Goal: Task Accomplishment & Management: Complete application form

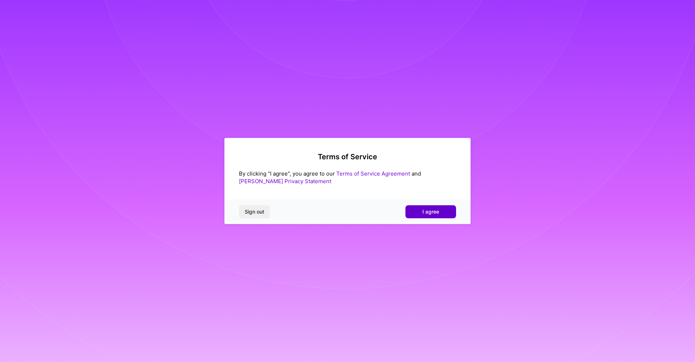
click at [423, 211] on span "I agree" at bounding box center [430, 211] width 17 height 7
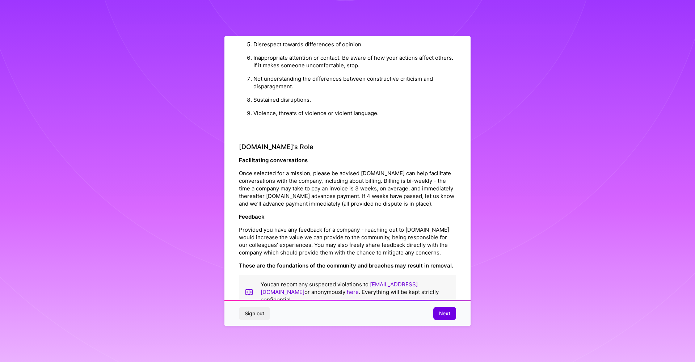
scroll to position [698, 0]
click at [438, 312] on button "Next" at bounding box center [444, 313] width 23 height 13
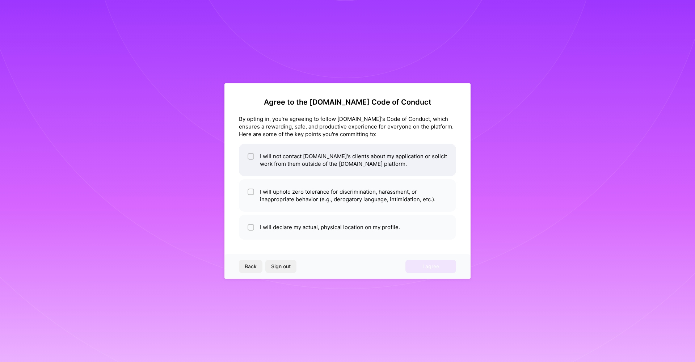
click at [249, 156] on input "checkbox" at bounding box center [251, 156] width 5 height 5
checkbox input "true"
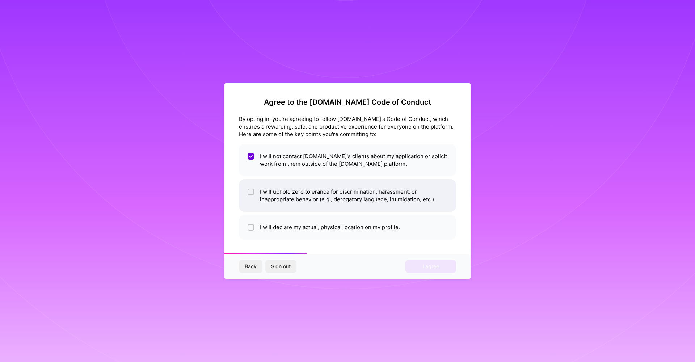
click at [251, 193] on input "checkbox" at bounding box center [251, 192] width 5 height 5
checkbox input "true"
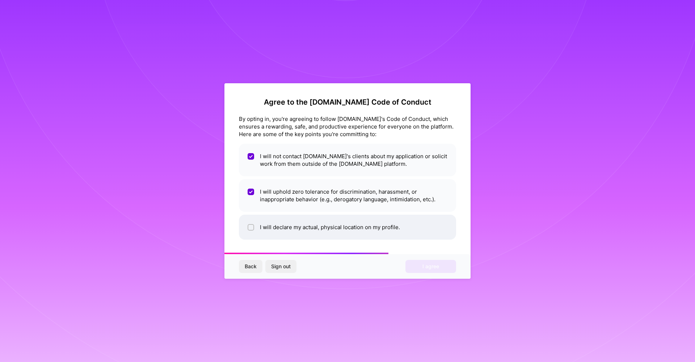
click at [252, 224] on div at bounding box center [251, 227] width 7 height 7
checkbox input "true"
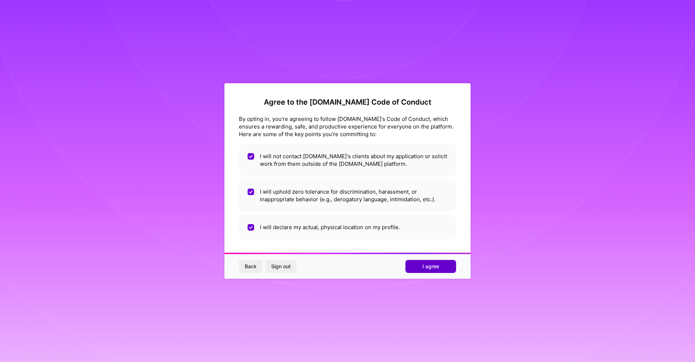
click at [435, 263] on span "I agree" at bounding box center [430, 266] width 17 height 7
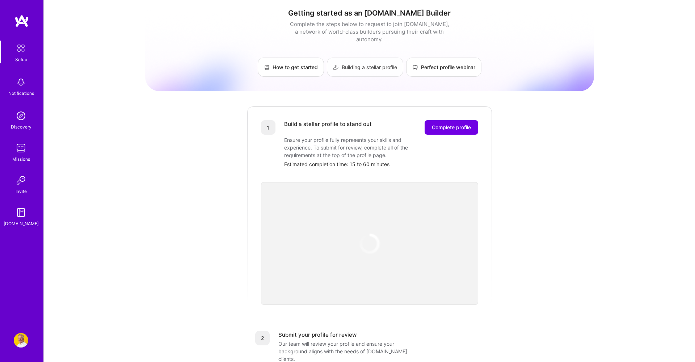
scroll to position [3, 0]
click at [366, 62] on link "Building a stellar profile" at bounding box center [365, 66] width 76 height 19
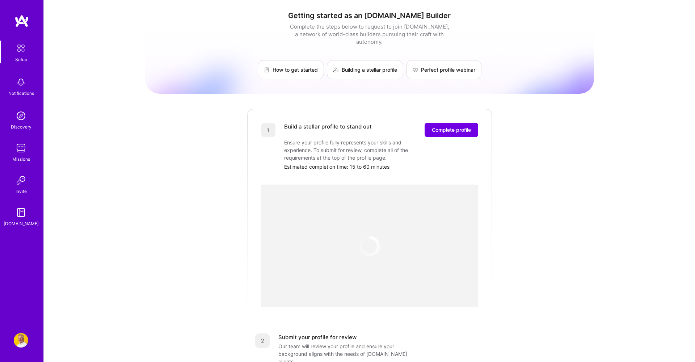
scroll to position [0, 0]
click at [456, 126] on span "Complete profile" at bounding box center [451, 129] width 39 height 7
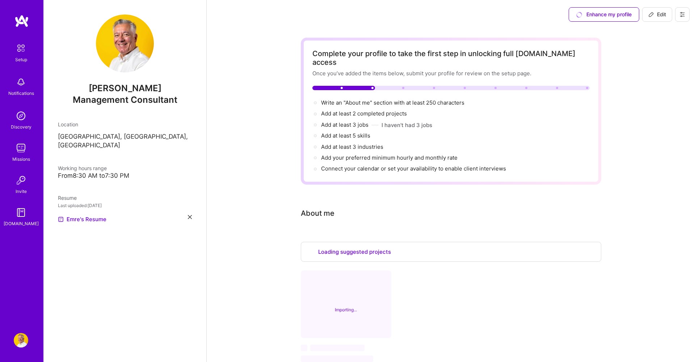
select select "US"
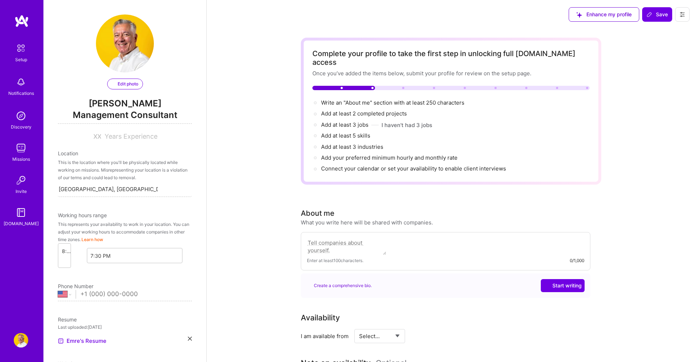
select select "US"
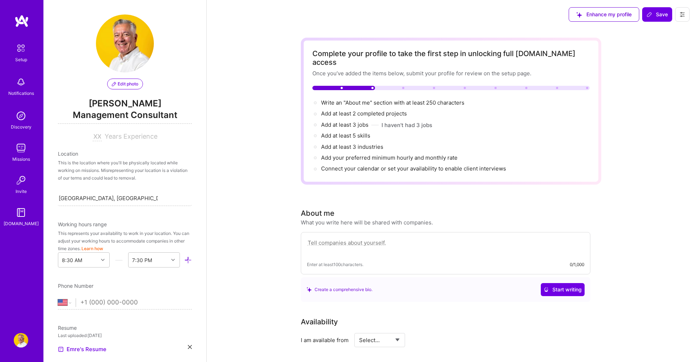
click at [349, 238] on textarea at bounding box center [445, 246] width 277 height 17
paste textarea "Revenue operations and enablement professional with 15+ years’ experience acros…"
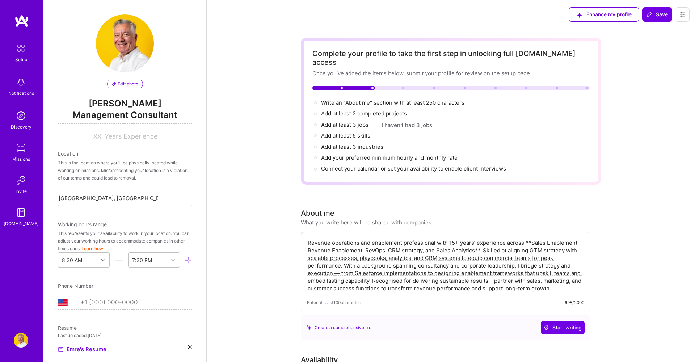
click at [530, 238] on textarea "Revenue operations and enablement professional with 15+ years’ experience acros…" at bounding box center [445, 265] width 277 height 55
click at [480, 242] on textarea "Revenue operations and enablement professional with 15+ years’ experience acros…" at bounding box center [445, 265] width 277 height 55
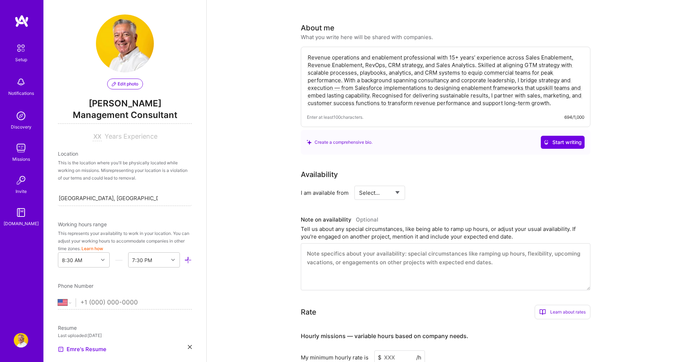
scroll to position [207, 0]
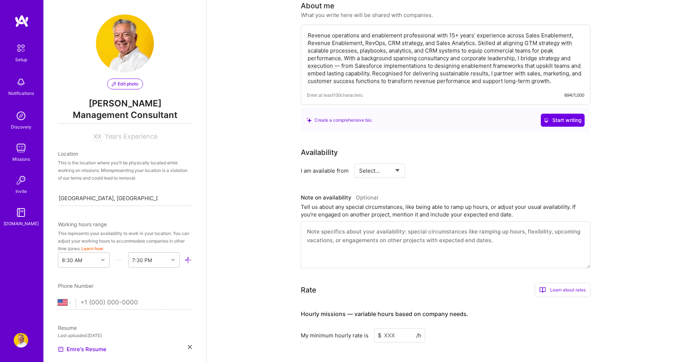
type textarea "Revenue operations and enablement professional with 15+ years’ experience acros…"
select select "Right Now"
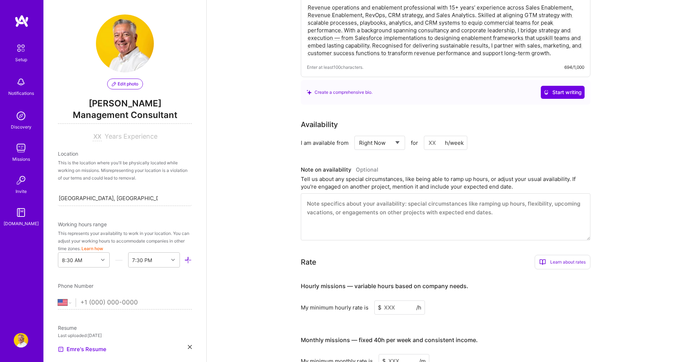
scroll to position [232, 0]
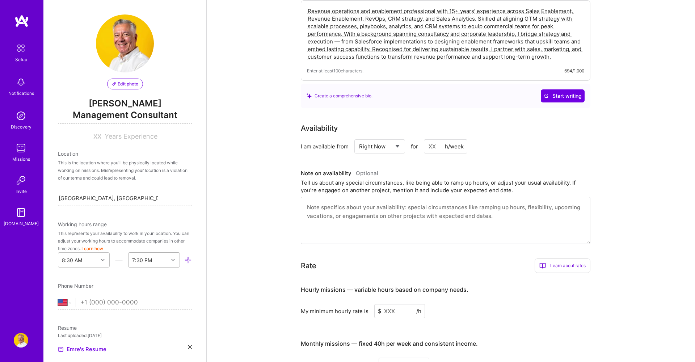
click at [173, 260] on div at bounding box center [173, 259] width 11 height 9
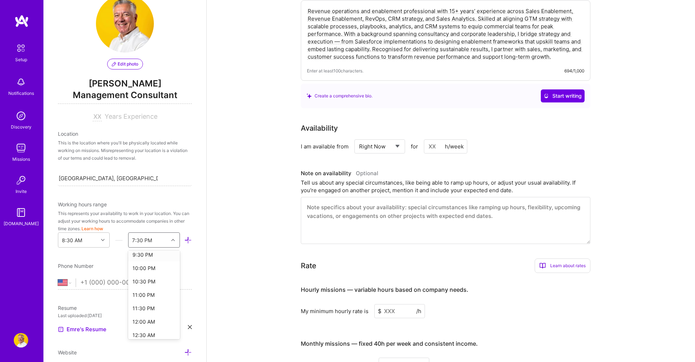
scroll to position [353, 0]
click at [153, 282] on div "10:30 PM" at bounding box center [154, 280] width 52 height 13
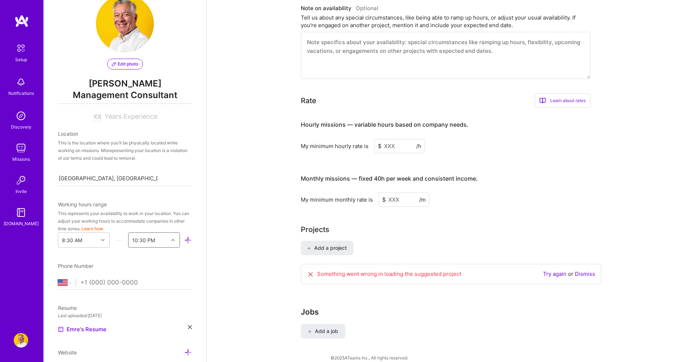
scroll to position [396, 0]
select select "GB"
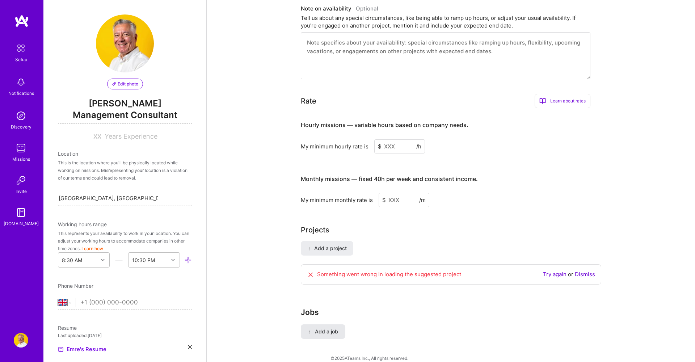
click at [325, 328] on span "Add a job" at bounding box center [323, 331] width 30 height 7
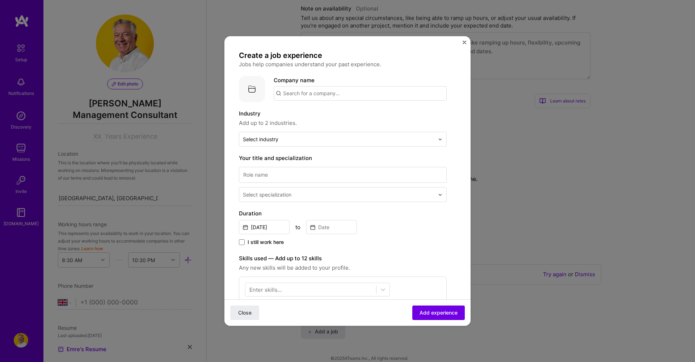
scroll to position [0, 0]
click at [353, 92] on input "text" at bounding box center [360, 93] width 173 height 14
type input "İ"
type input "Sinera Sales Lab"
click at [341, 116] on div "Sinera Sales Lab" at bounding box center [339, 113] width 50 height 13
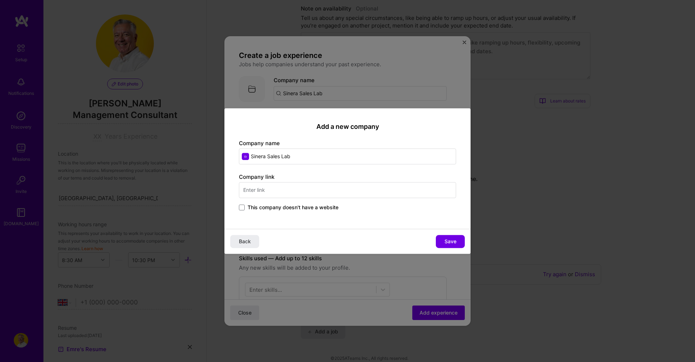
click at [304, 190] on input "text" at bounding box center [347, 190] width 217 height 16
type input "[DOMAIN_NAME]"
click at [453, 241] on span "Save" at bounding box center [450, 241] width 12 height 7
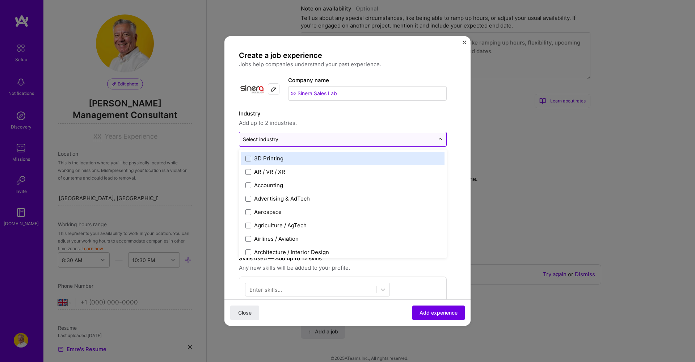
click at [331, 138] on input "text" at bounding box center [338, 139] width 191 height 8
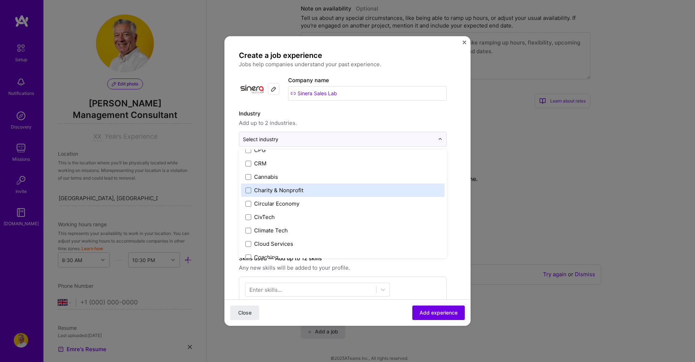
scroll to position [325, 0]
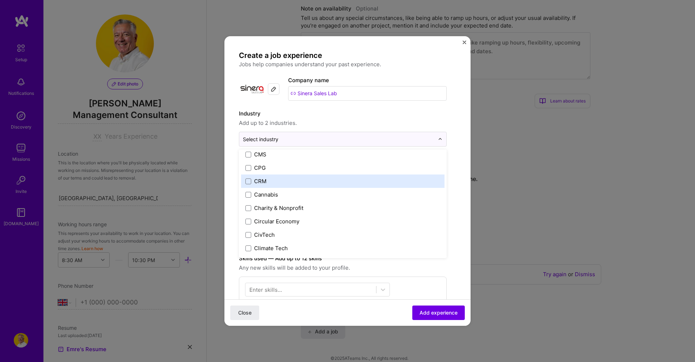
click at [321, 184] on label "CRM" at bounding box center [342, 181] width 195 height 8
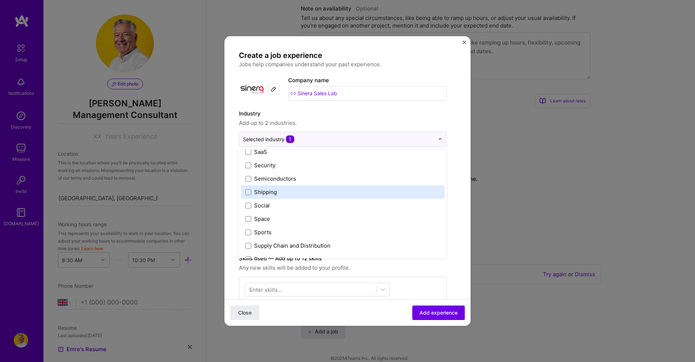
scroll to position [1416, 0]
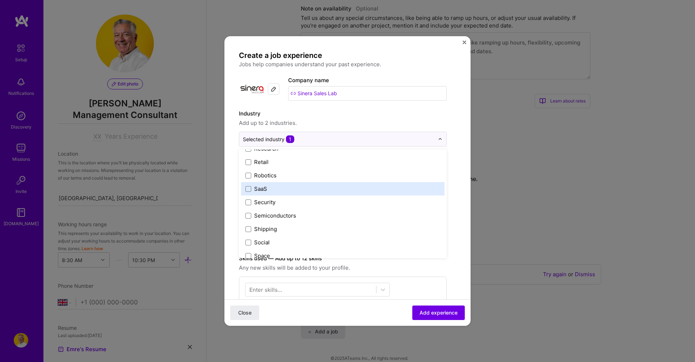
click at [336, 189] on label "SaaS" at bounding box center [342, 189] width 195 height 8
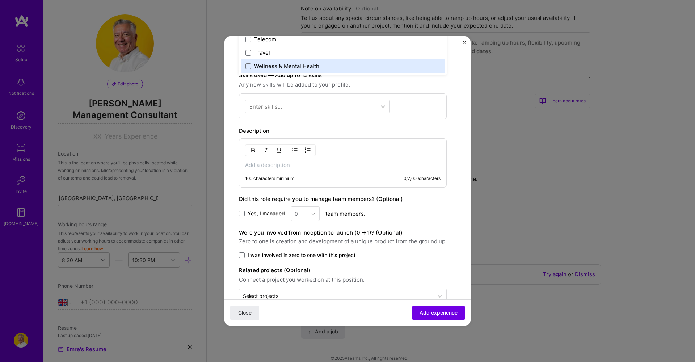
scroll to position [188, 0]
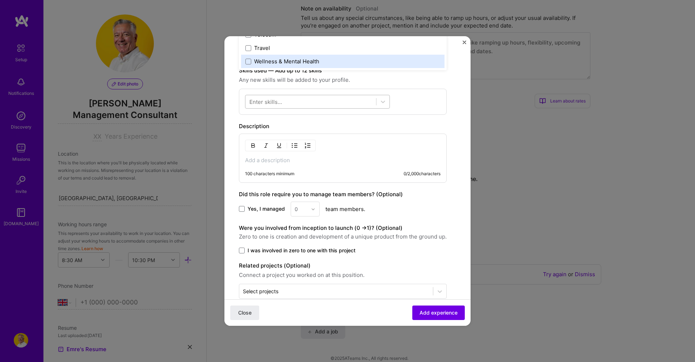
click at [287, 100] on div at bounding box center [310, 102] width 131 height 12
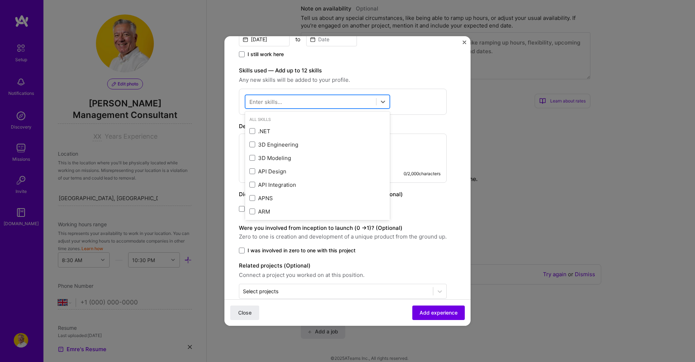
paste input "Sales & GTM Architecture • Revenue & Sales Enablement • RevOps Optimisation & O…"
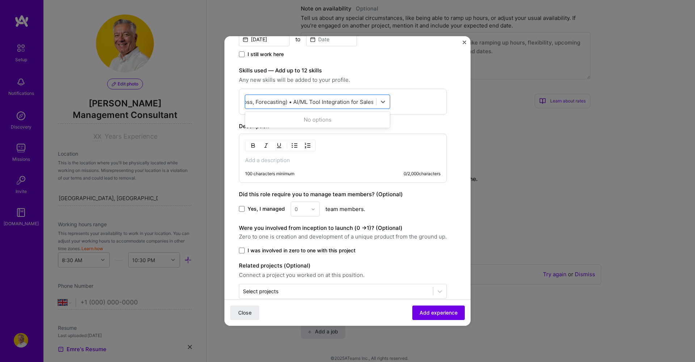
type input "Sales & GTM Architecture • Revenue & Sales Enablement • RevOps Optimisation & O…"
click at [421, 124] on div "Description" at bounding box center [343, 126] width 208 height 9
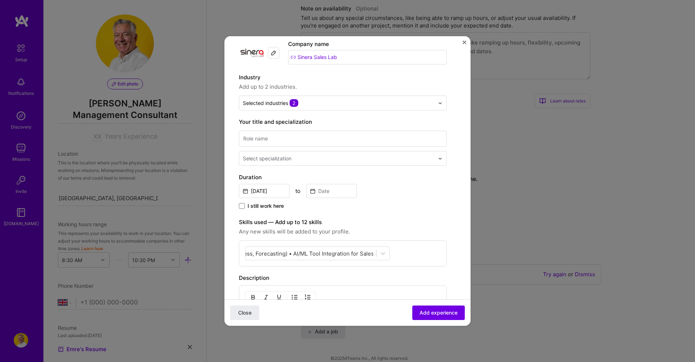
scroll to position [35, 0]
click at [280, 138] on input at bounding box center [343, 139] width 208 height 16
paste input "Lead Consultant (RevOps | Enablement | CRM)"
type input "Lead Consultant (RevOps | Enablement | CRM)"
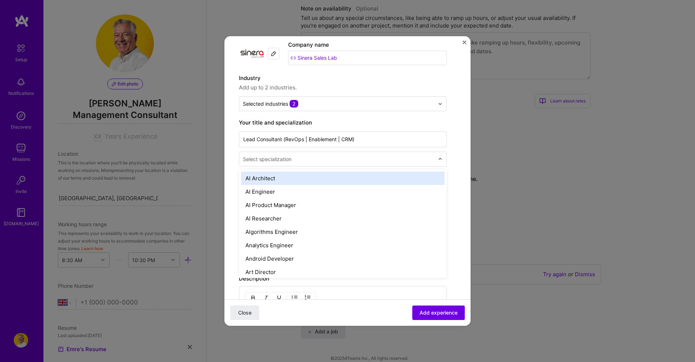
click at [405, 160] on input "text" at bounding box center [339, 159] width 193 height 8
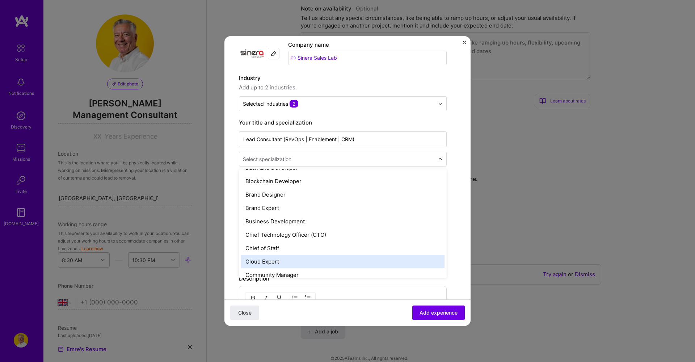
scroll to position [131, 0]
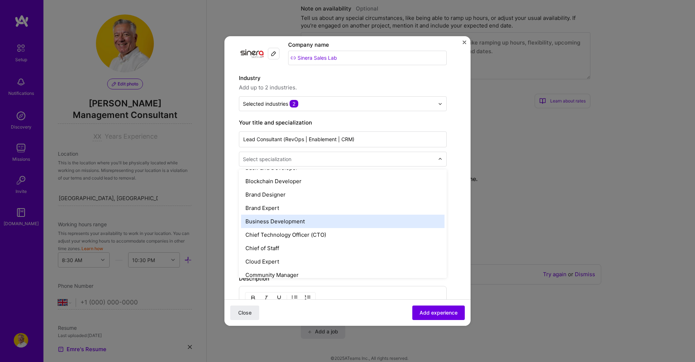
click at [364, 225] on div "Business Development" at bounding box center [342, 221] width 203 height 13
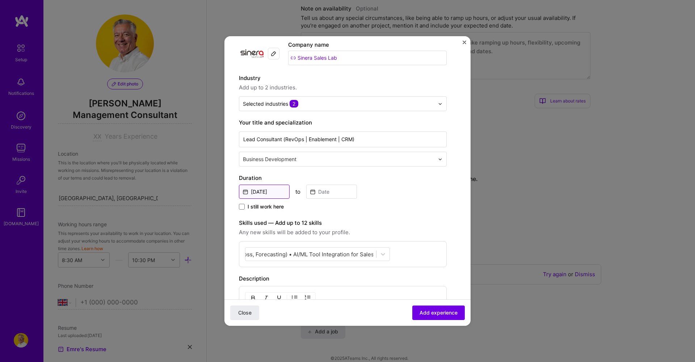
click at [261, 188] on input "[DATE]" at bounding box center [264, 192] width 51 height 14
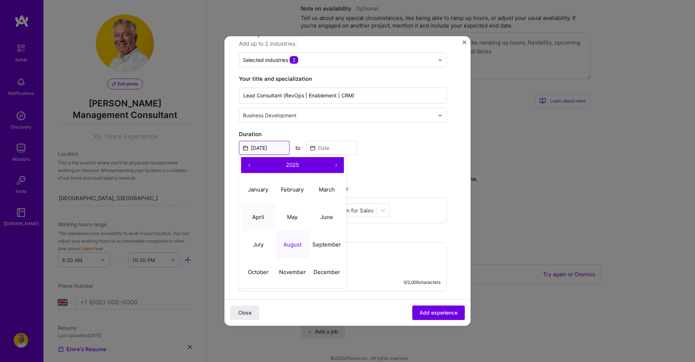
scroll to position [82, 0]
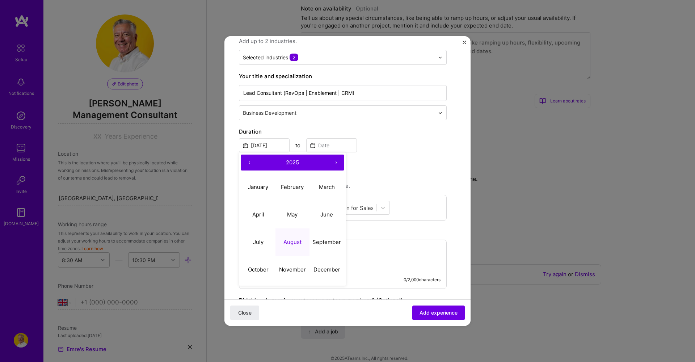
click at [247, 160] on button "‹" at bounding box center [249, 163] width 16 height 16
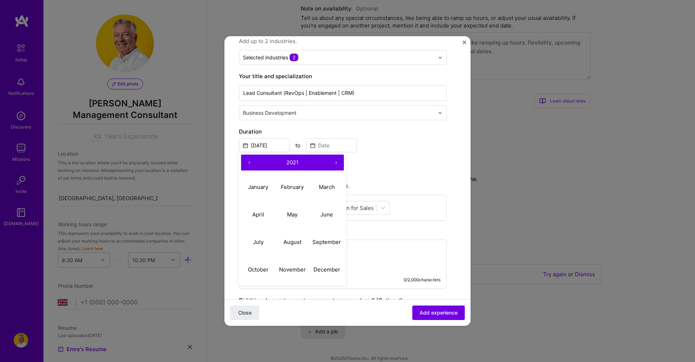
click at [247, 160] on button "‹" at bounding box center [249, 163] width 16 height 16
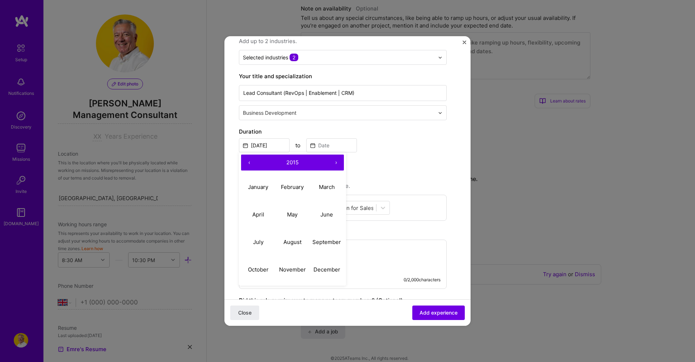
click at [247, 160] on button "‹" at bounding box center [249, 163] width 16 height 16
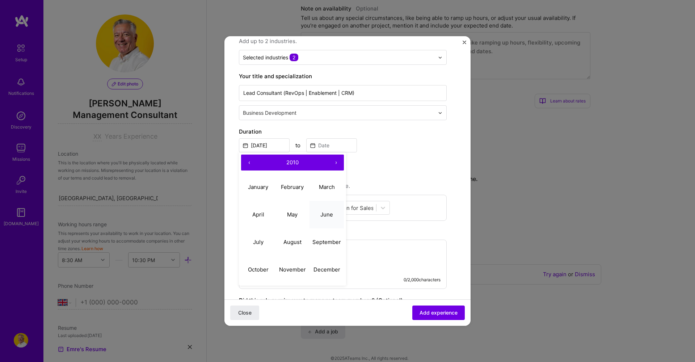
click at [324, 215] on abbr "June" at bounding box center [326, 214] width 13 height 7
type input "[DATE]"
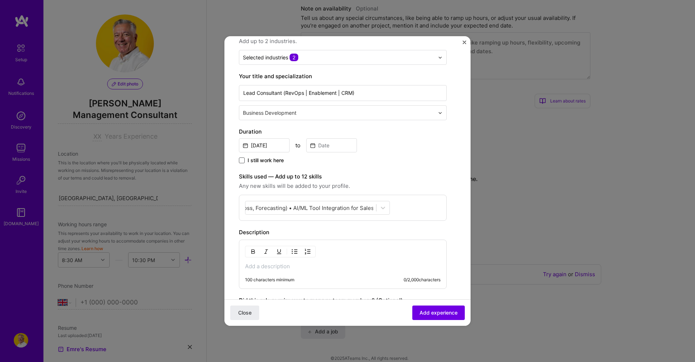
click at [240, 160] on span at bounding box center [242, 160] width 6 height 6
click at [0, 0] on input "I still work here" at bounding box center [0, 0] width 0 height 0
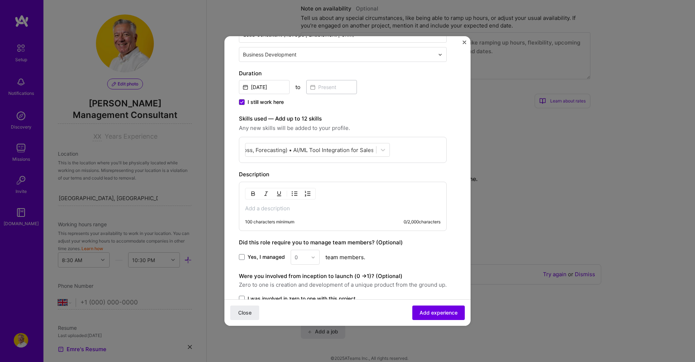
scroll to position [140, 0]
click at [262, 210] on p at bounding box center [342, 207] width 195 height 7
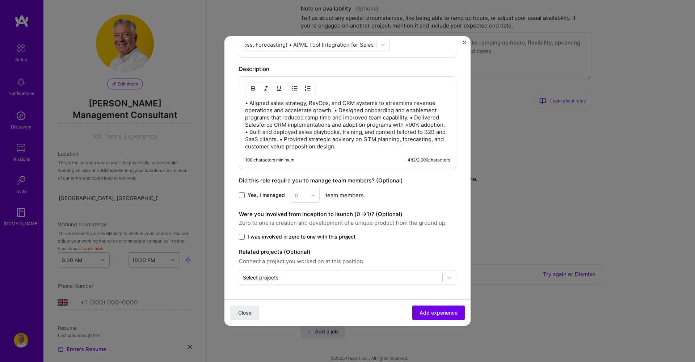
scroll to position [245, 0]
click at [440, 310] on span "Add experience" at bounding box center [438, 312] width 38 height 7
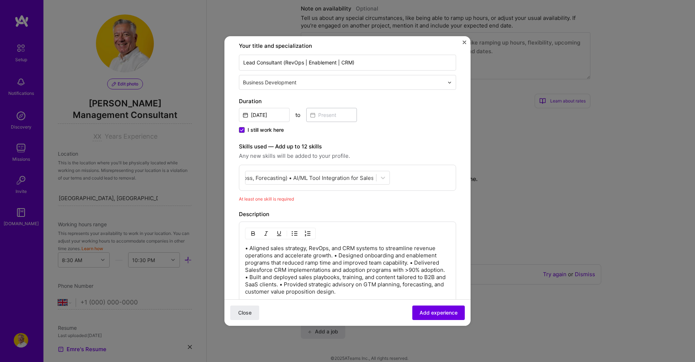
scroll to position [101, 0]
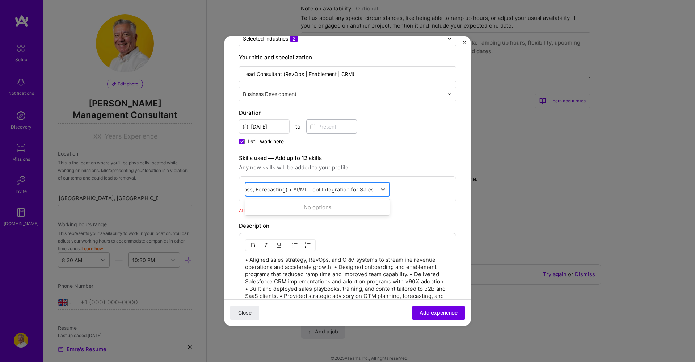
type input "s"
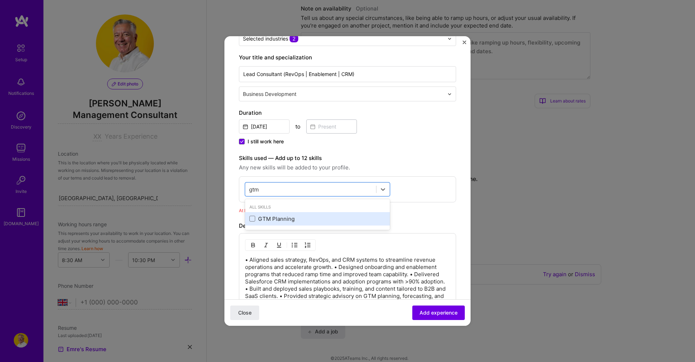
click at [268, 219] on div "GTM Planning" at bounding box center [317, 219] width 136 height 8
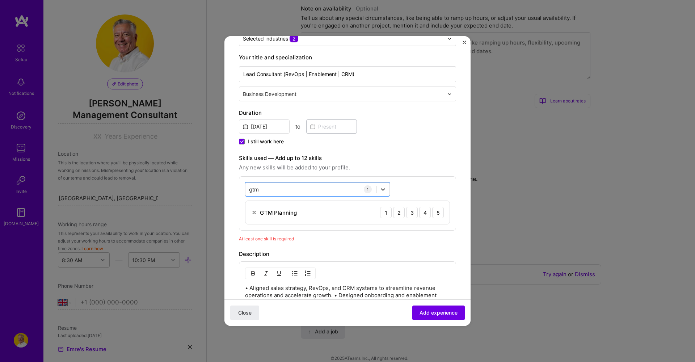
drag, startPoint x: 289, startPoint y: 187, endPoint x: 238, endPoint y: 186, distance: 51.4
click at [238, 186] on form "Create a job experience Jobs help companies understand your past experience. Co…" at bounding box center [347, 230] width 246 height 561
type input "g"
type input "revops"
click at [245, 313] on button "Close" at bounding box center [244, 312] width 29 height 14
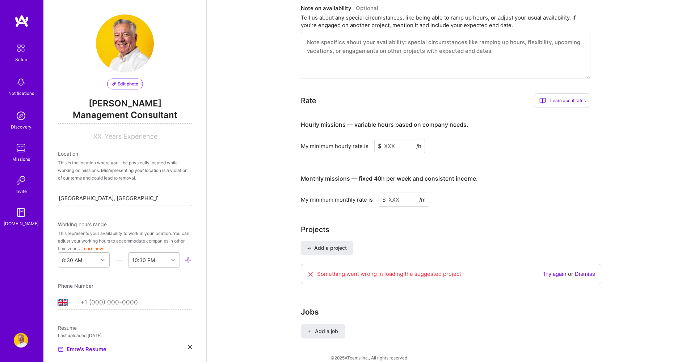
scroll to position [396, 0]
click at [554, 271] on link "Try again" at bounding box center [555, 274] width 24 height 7
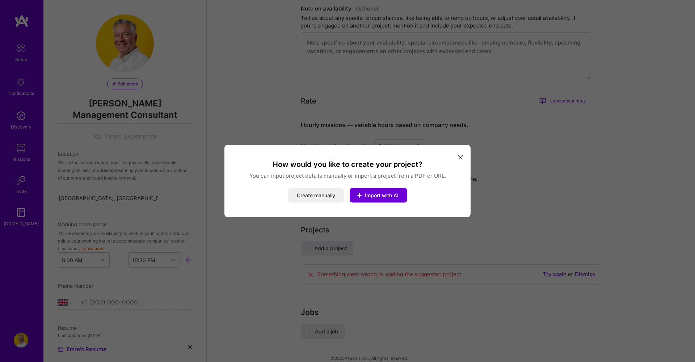
click at [462, 156] on icon "modal" at bounding box center [460, 157] width 4 height 4
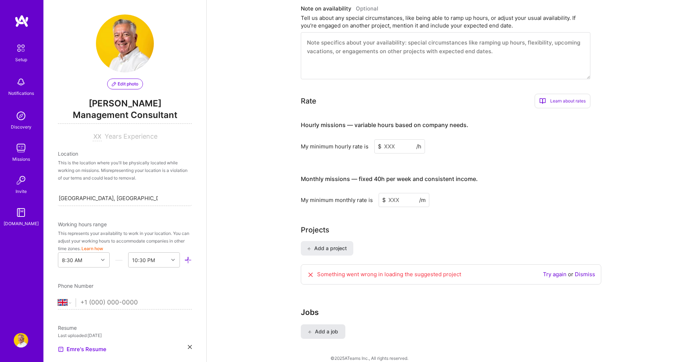
click at [324, 328] on span "Add a job" at bounding box center [323, 331] width 30 height 7
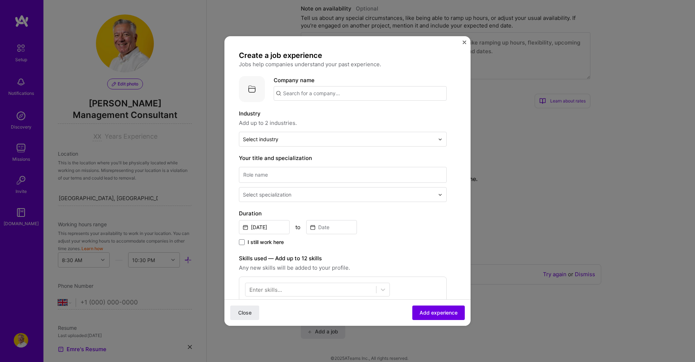
click at [464, 42] on img "Close" at bounding box center [465, 43] width 4 height 4
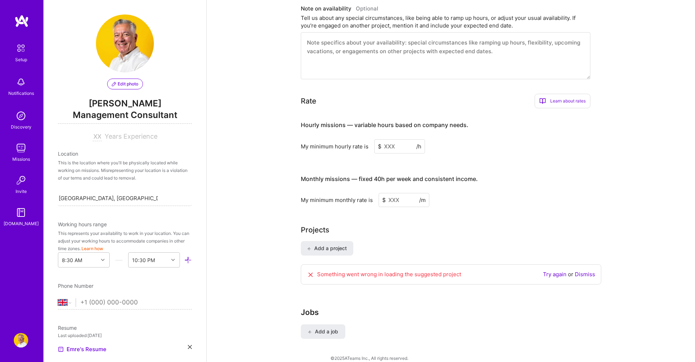
click at [136, 118] on span "Management Consultant" at bounding box center [125, 116] width 134 height 15
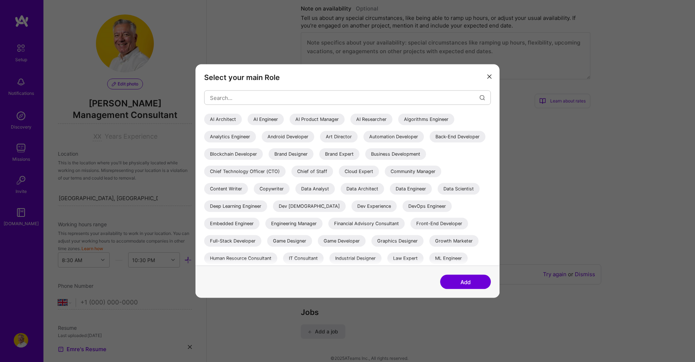
click at [365, 160] on div "Business Development" at bounding box center [395, 154] width 61 height 12
click at [478, 280] on button "Add" at bounding box center [465, 282] width 51 height 14
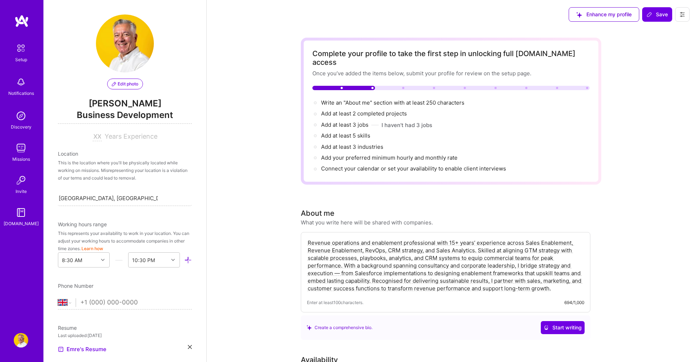
scroll to position [0, 0]
click at [660, 15] on span "Save" at bounding box center [656, 14] width 21 height 7
